Goal: Contribute content: Contribute content

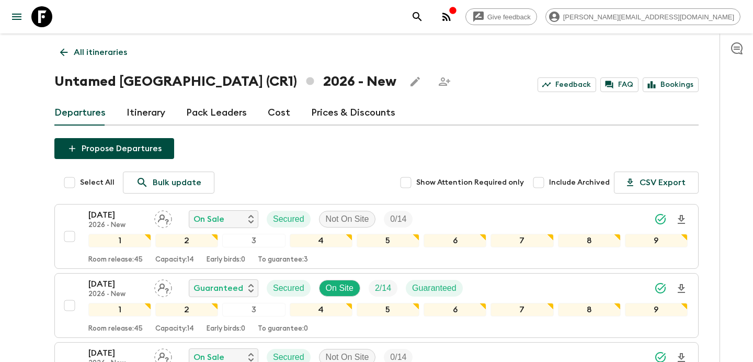
click at [114, 55] on p "All itineraries" at bounding box center [100, 52] width 53 height 13
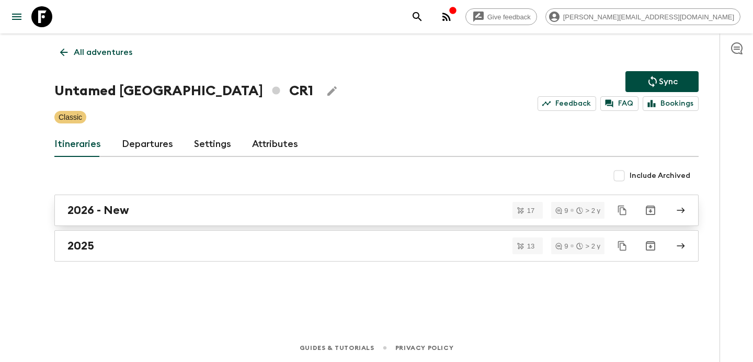
click at [258, 202] on link "2026 - New" at bounding box center [376, 209] width 644 height 31
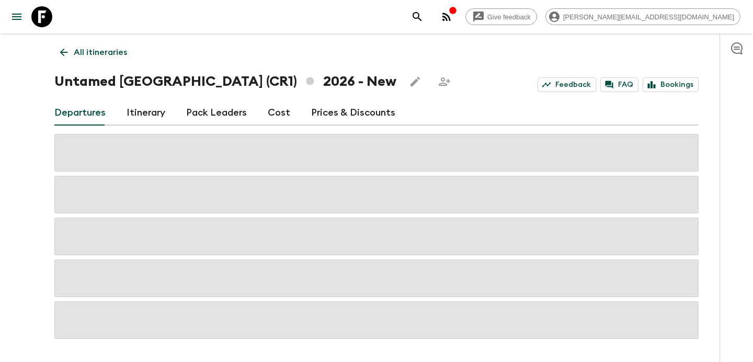
click at [156, 112] on link "Itinerary" at bounding box center [146, 112] width 39 height 25
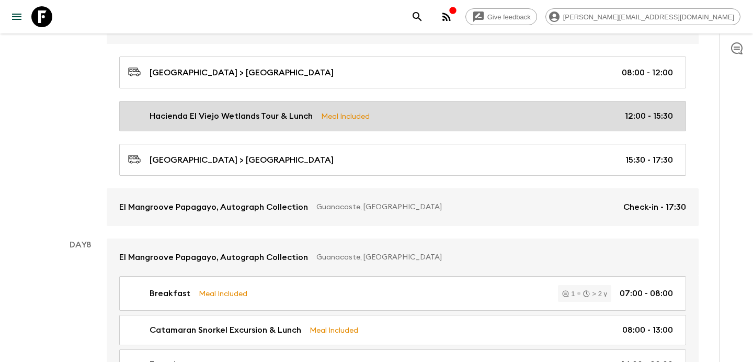
scroll to position [1549, 0]
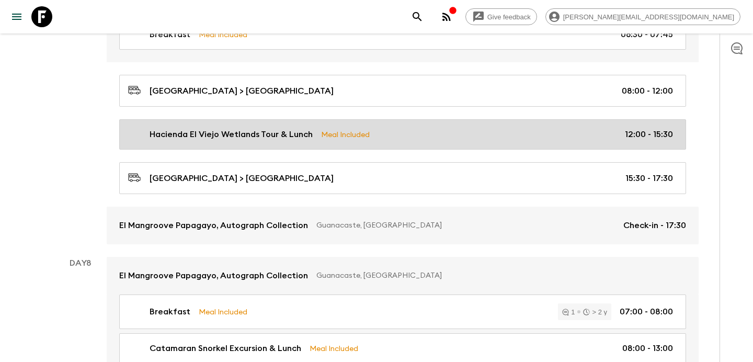
click at [454, 139] on div "Hacienda El Viejo Wetlands Tour & Lunch Meal Included 12:00 - 15:30" at bounding box center [400, 134] width 545 height 13
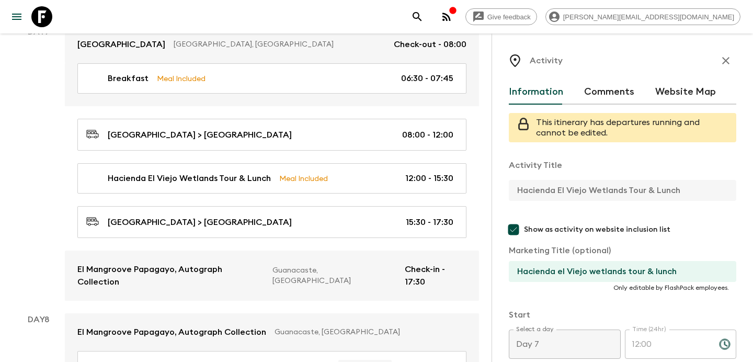
click at [728, 54] on icon "button" at bounding box center [725, 60] width 13 height 13
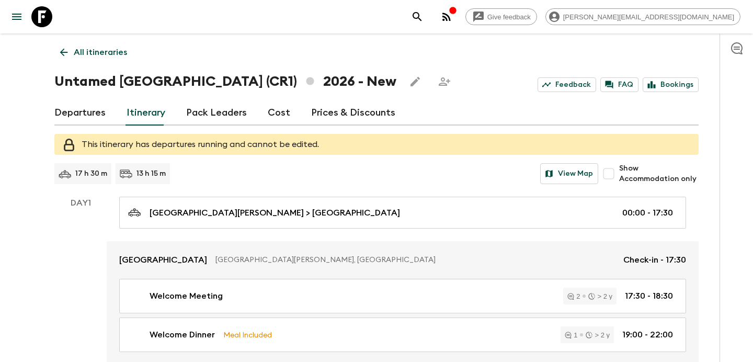
click at [99, 113] on link "Departures" at bounding box center [79, 112] width 51 height 25
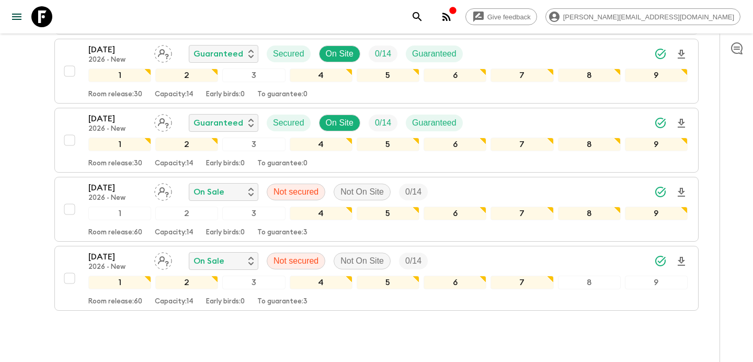
scroll to position [1106, 0]
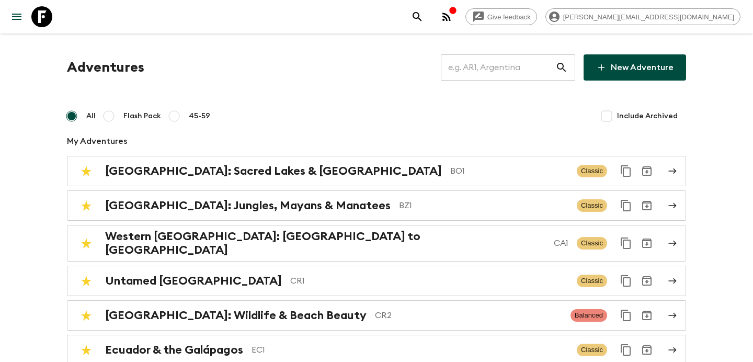
click at [471, 74] on input "text" at bounding box center [498, 67] width 115 height 29
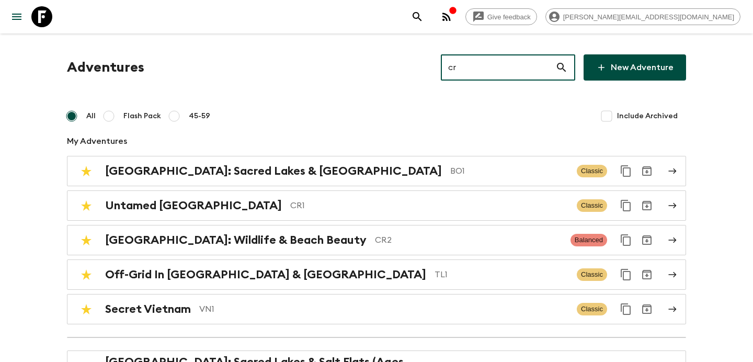
type input "cr2"
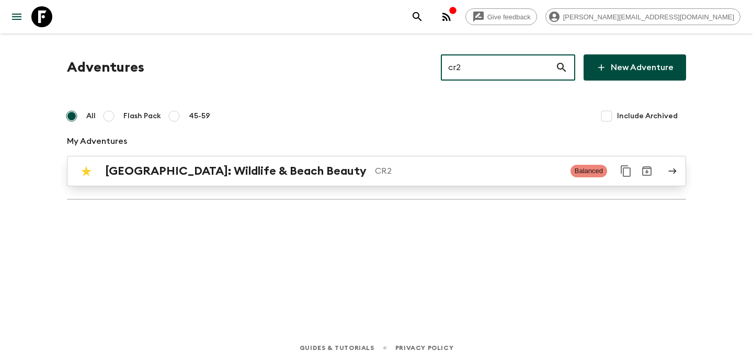
click at [375, 170] on p "CR2" at bounding box center [468, 171] width 187 height 13
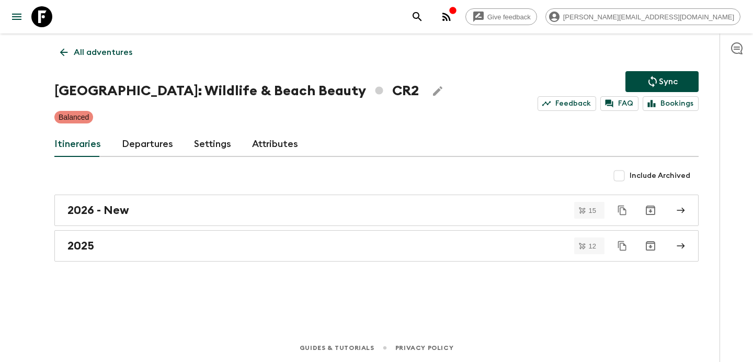
click at [294, 236] on link "2025" at bounding box center [376, 245] width 644 height 31
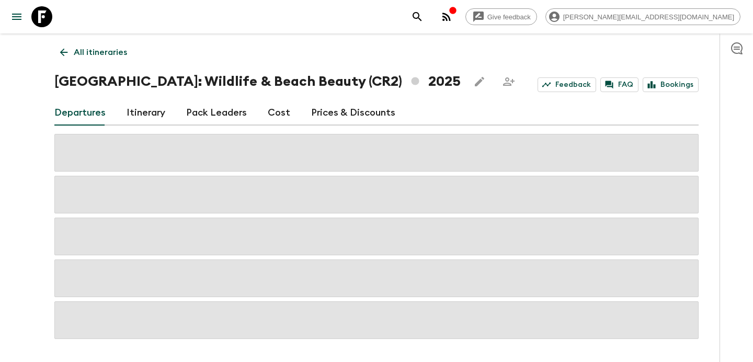
click at [163, 118] on link "Itinerary" at bounding box center [146, 112] width 39 height 25
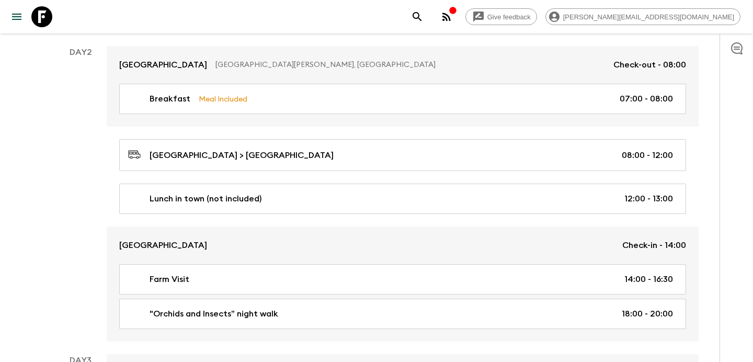
scroll to position [352, 0]
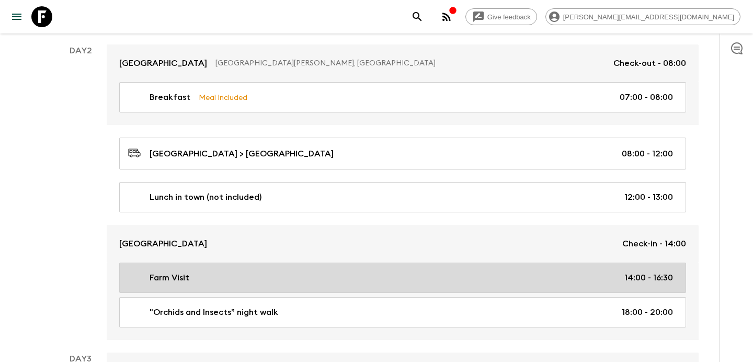
click at [423, 277] on div "Farm Visit 14:00 - 16:30" at bounding box center [400, 277] width 545 height 13
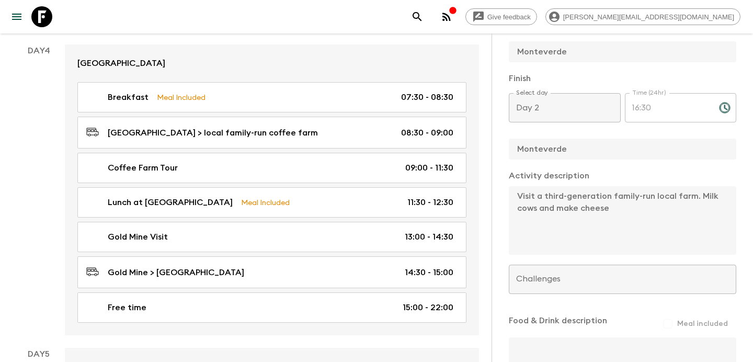
scroll to position [925, 0]
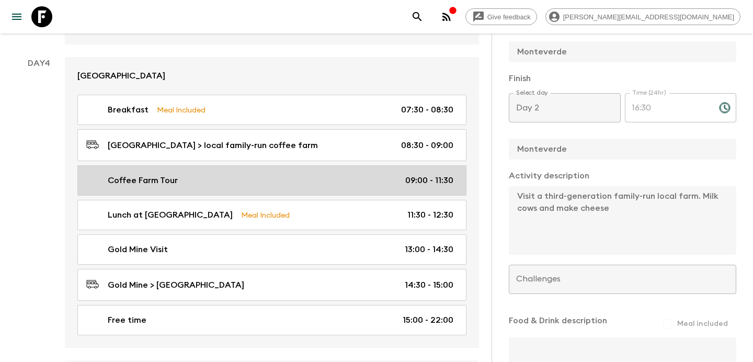
click at [289, 174] on div "Coffee Farm Tour 09:00 - 11:30" at bounding box center [269, 180] width 367 height 13
type input "Coffee Farm Tour"
type input "Coffee farm tour and roasting experience"
type input "Local Farm"
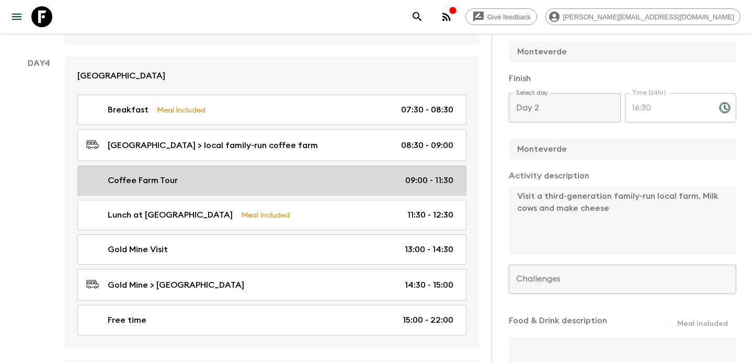
type textarea "local family-run coffee farm for tour, learn to roast coffee, pack and seal the…"
type input "Day 4"
type input "09:00"
type input "Day 4"
type input "11:30"
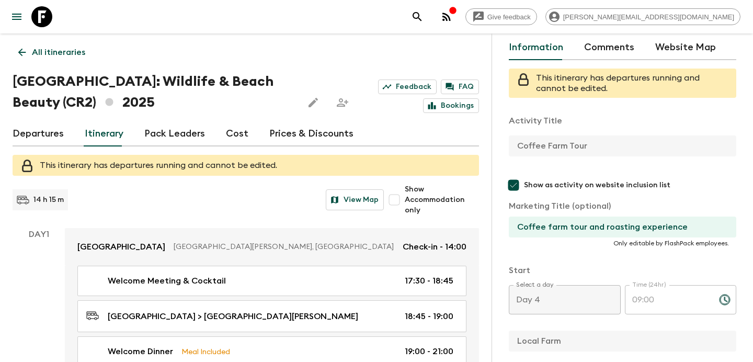
click at [60, 58] on p "All itineraries" at bounding box center [58, 52] width 53 height 13
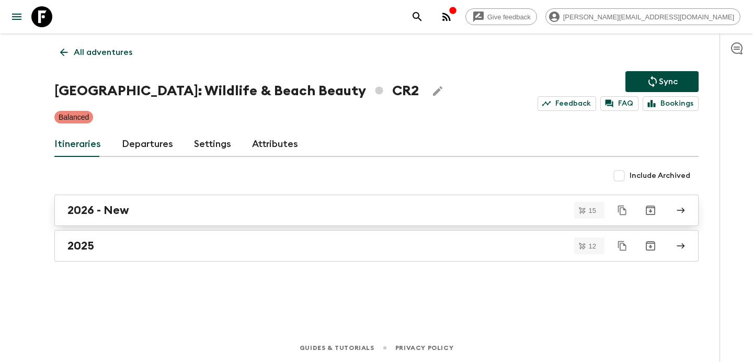
click at [160, 211] on div "2026 - New" at bounding box center [366, 210] width 598 height 14
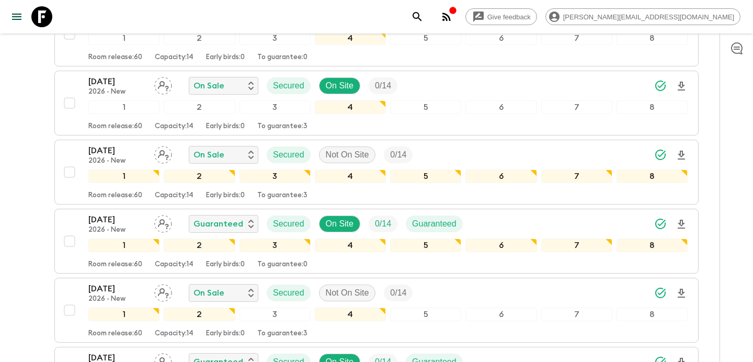
scroll to position [844, 0]
